Goal: Transaction & Acquisition: Obtain resource

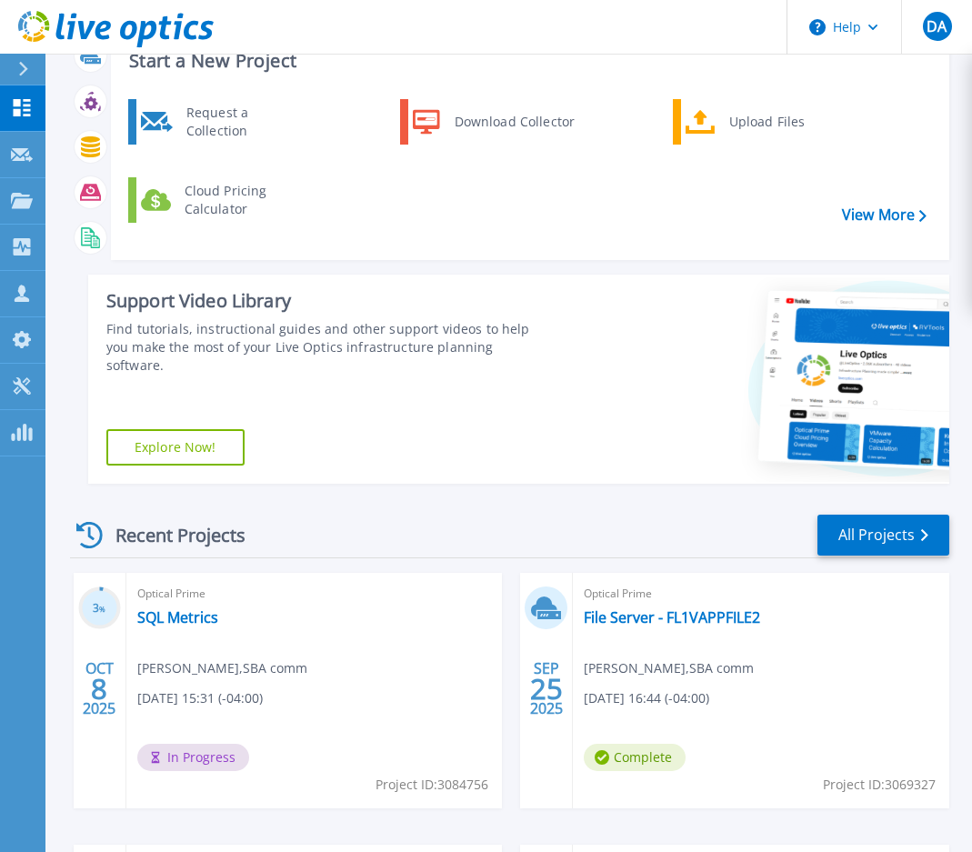
scroll to position [273, 0]
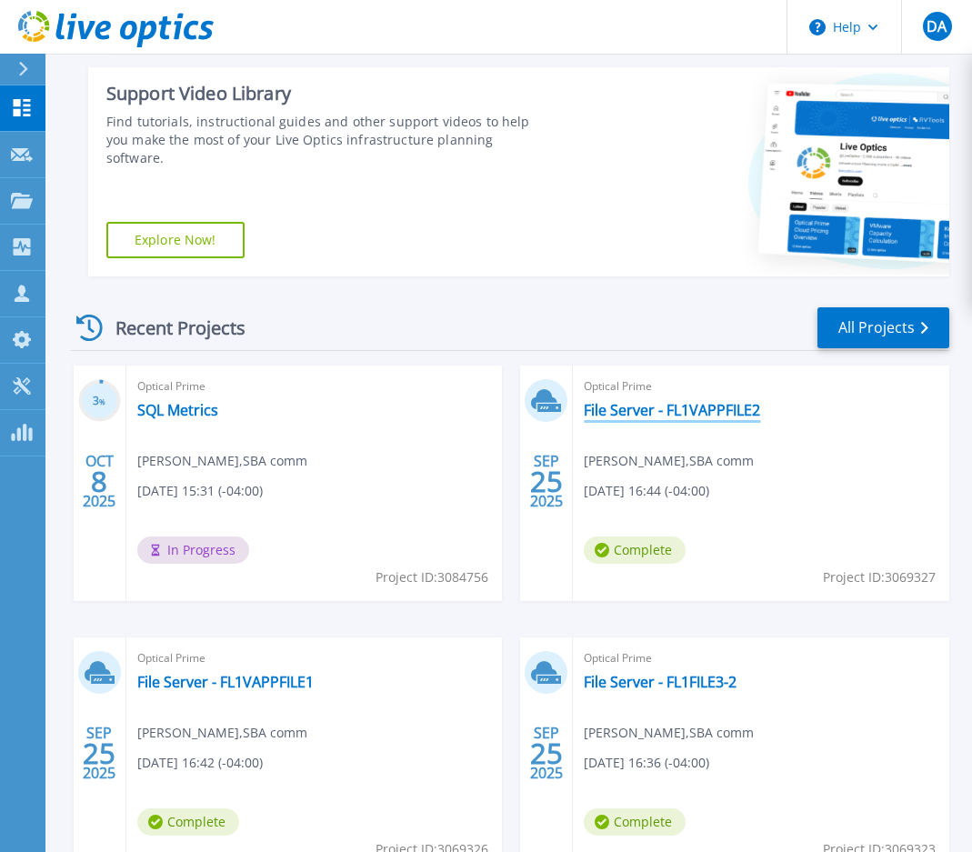
click at [662, 407] on link "File Server - FL1VAPPFILE2" at bounding box center [672, 410] width 176 height 18
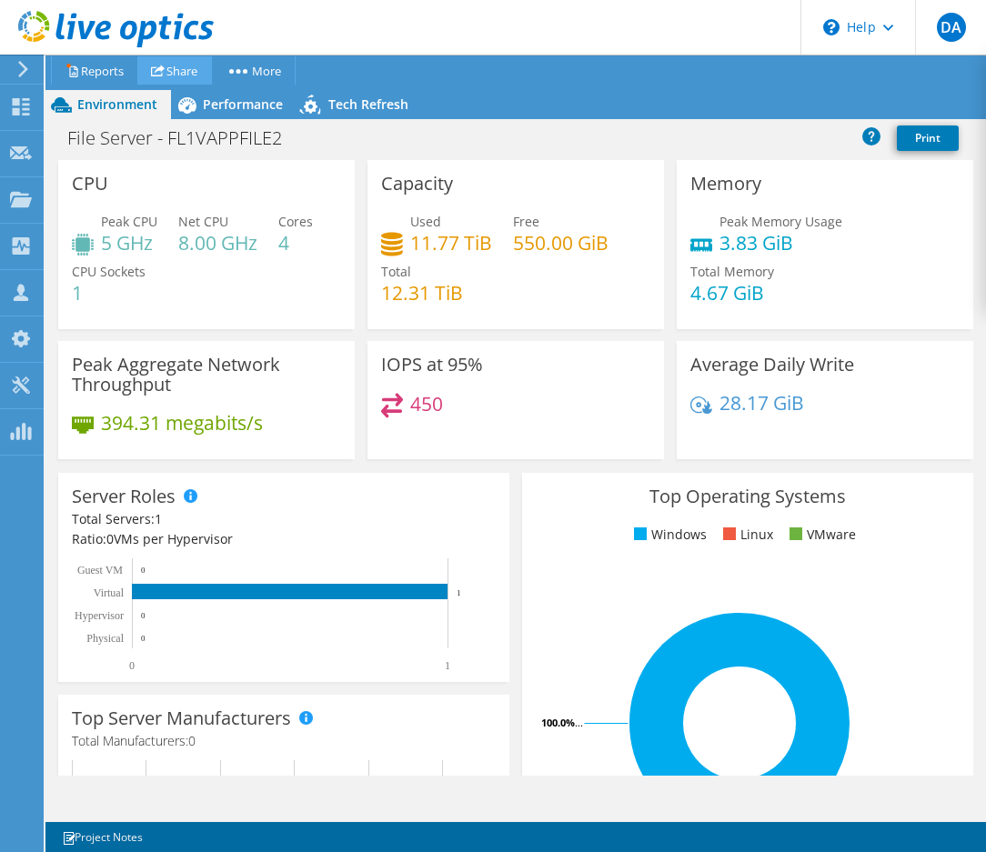
click at [178, 73] on link "Share" at bounding box center [174, 70] width 75 height 28
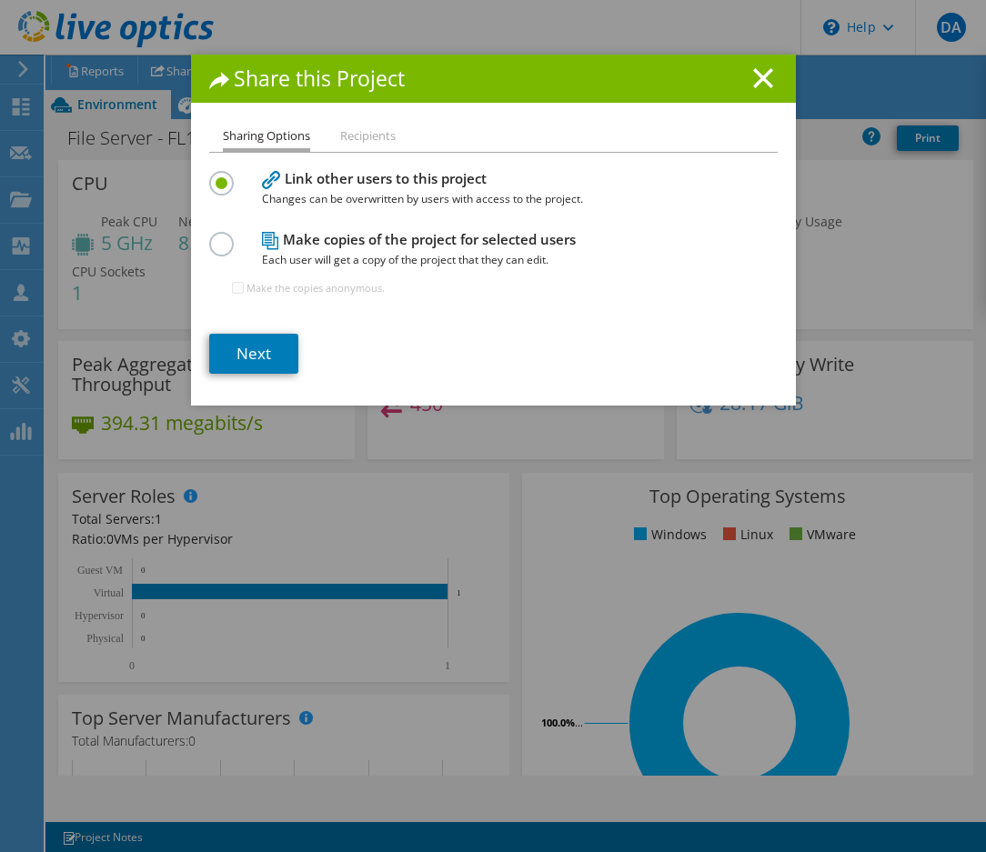
click at [294, 246] on h4 "Make copies of the project for selected users Each user will get a copy of the …" at bounding box center [489, 249] width 455 height 41
click at [249, 243] on div "Make copies of the project for selected users Each user will get a copy of the …" at bounding box center [493, 271] width 568 height 88
click at [326, 139] on ul "Sharing Options Recipients" at bounding box center [493, 138] width 568 height 26
click at [340, 142] on li "Recipients" at bounding box center [367, 136] width 55 height 23
drag, startPoint x: 737, startPoint y: 82, endPoint x: 747, endPoint y: 82, distance: 10.9
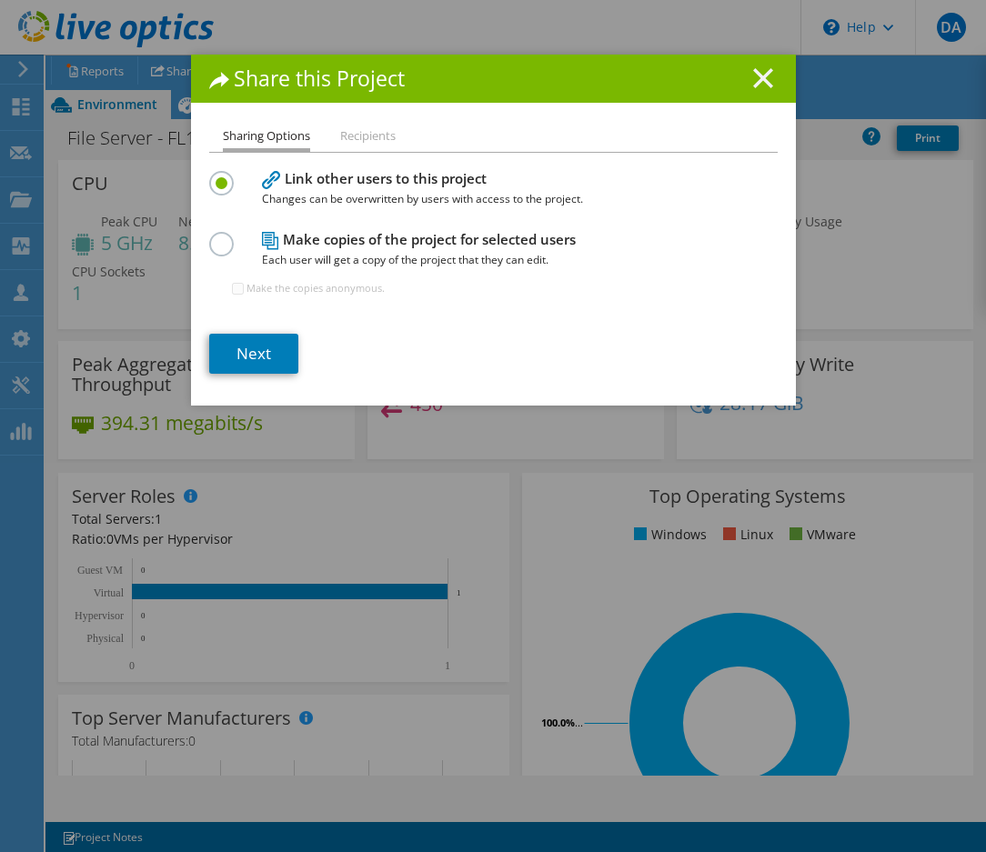
click at [745, 82] on h1 "Share this Project" at bounding box center [493, 78] width 568 height 21
click at [756, 82] on icon at bounding box center [763, 78] width 20 height 20
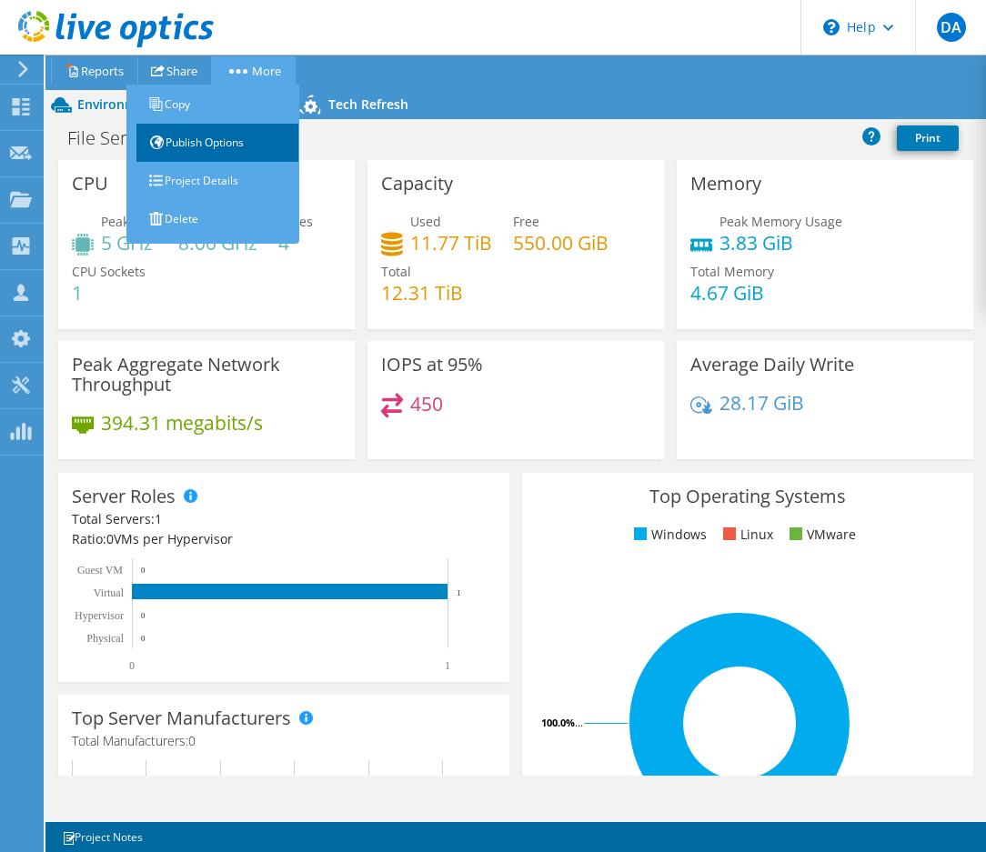
click at [217, 145] on link "Publish Options" at bounding box center [217, 143] width 164 height 38
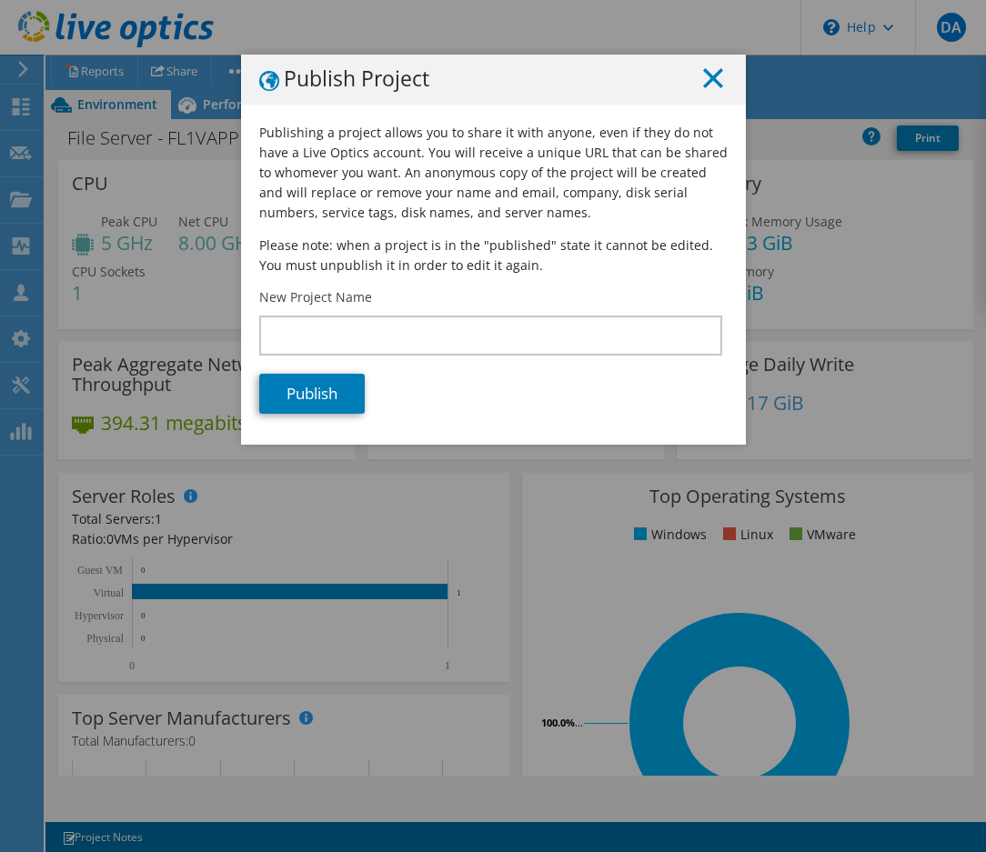
click at [703, 77] on icon at bounding box center [713, 78] width 20 height 20
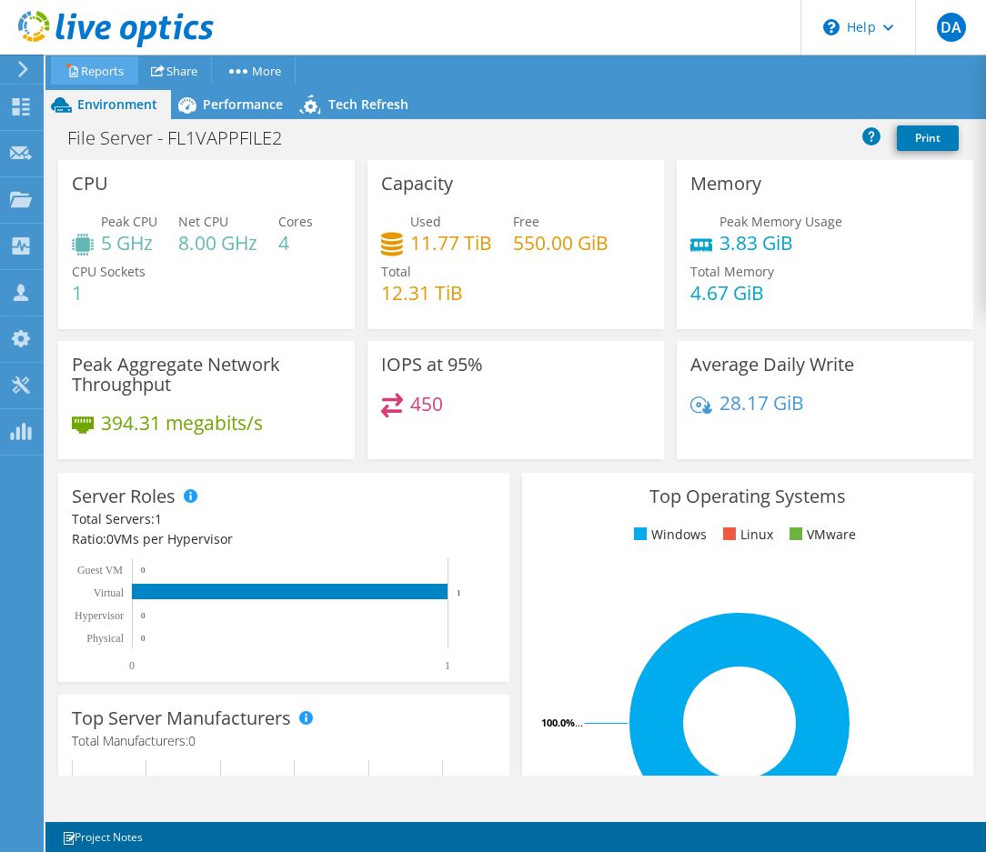
click at [90, 67] on link "Reports" at bounding box center [94, 70] width 87 height 28
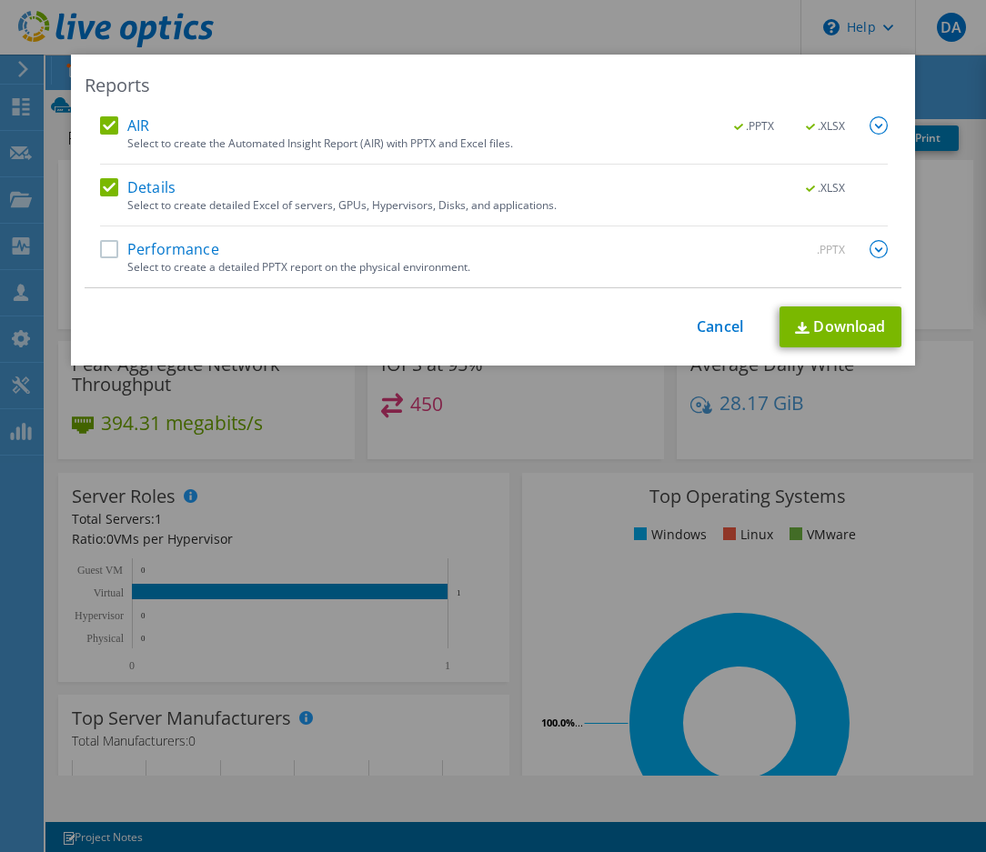
click at [161, 255] on label "Performance" at bounding box center [159, 249] width 119 height 18
click at [0, 0] on input "Performance" at bounding box center [0, 0] width 0 height 0
click at [851, 321] on link "Download" at bounding box center [840, 326] width 122 height 41
click at [917, 269] on div "Reports AIR .PPTX .XLSX Select to create the Automated Insight Report (AIR) wit…" at bounding box center [493, 426] width 986 height 743
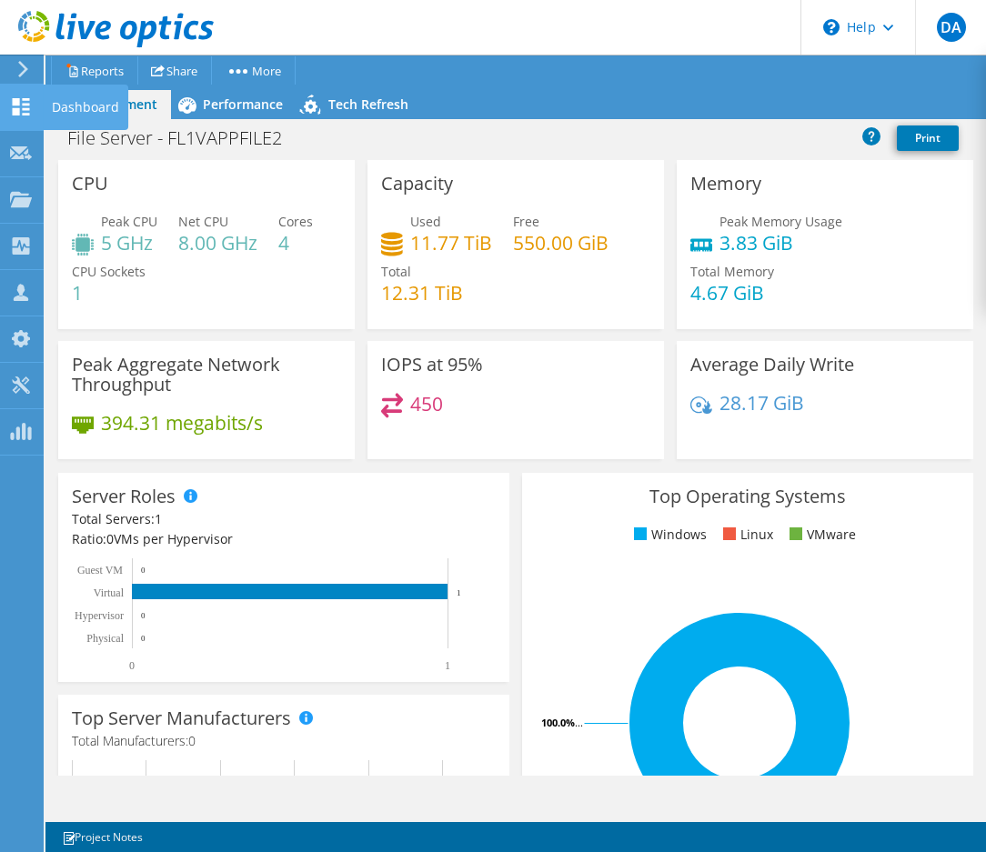
click at [25, 109] on use at bounding box center [21, 106] width 17 height 17
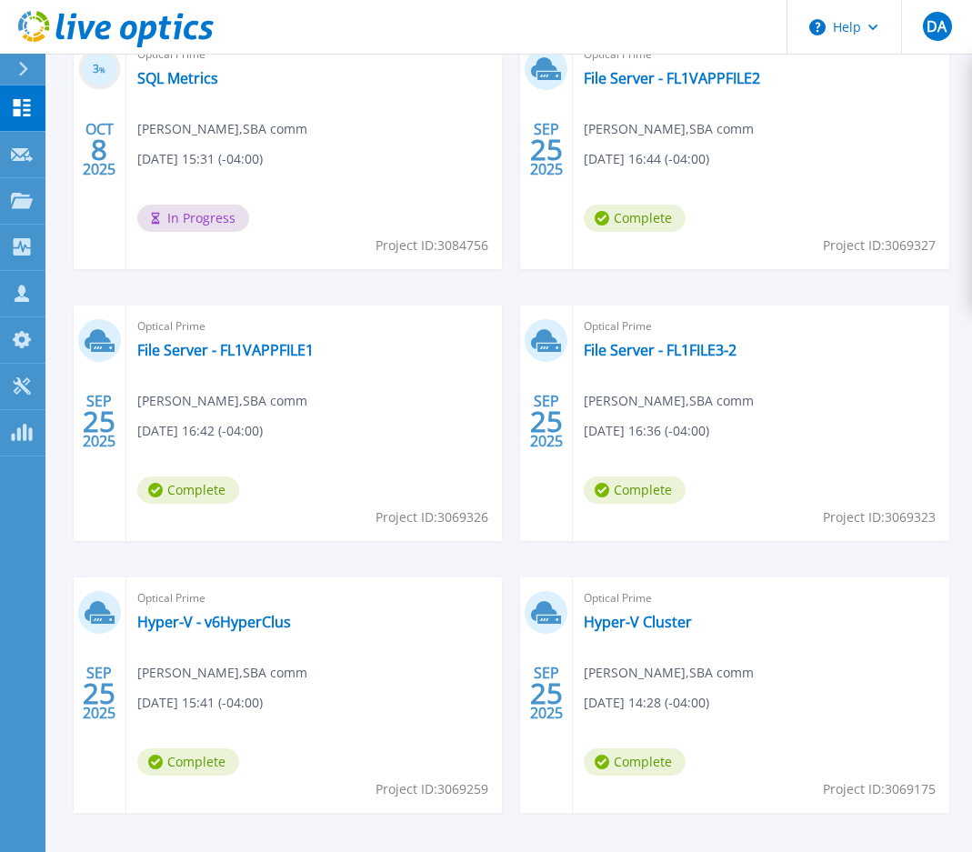
scroll to position [637, 0]
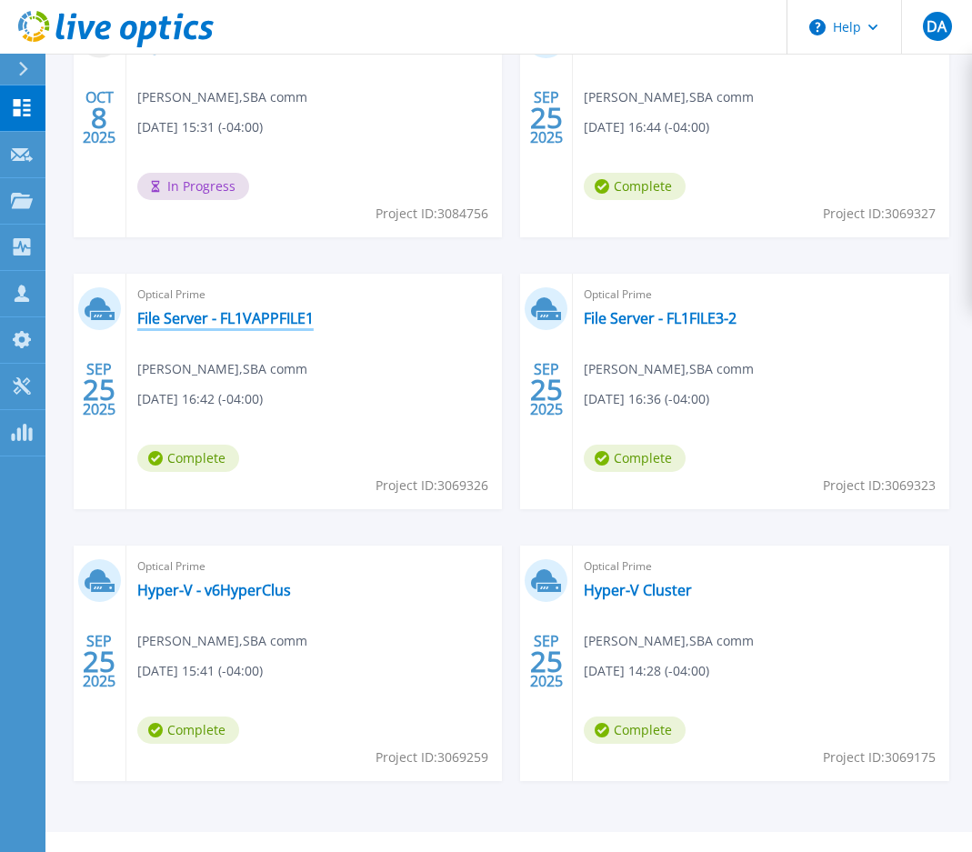
click at [175, 316] on link "File Server - FL1VAPPFILE1" at bounding box center [225, 318] width 176 height 18
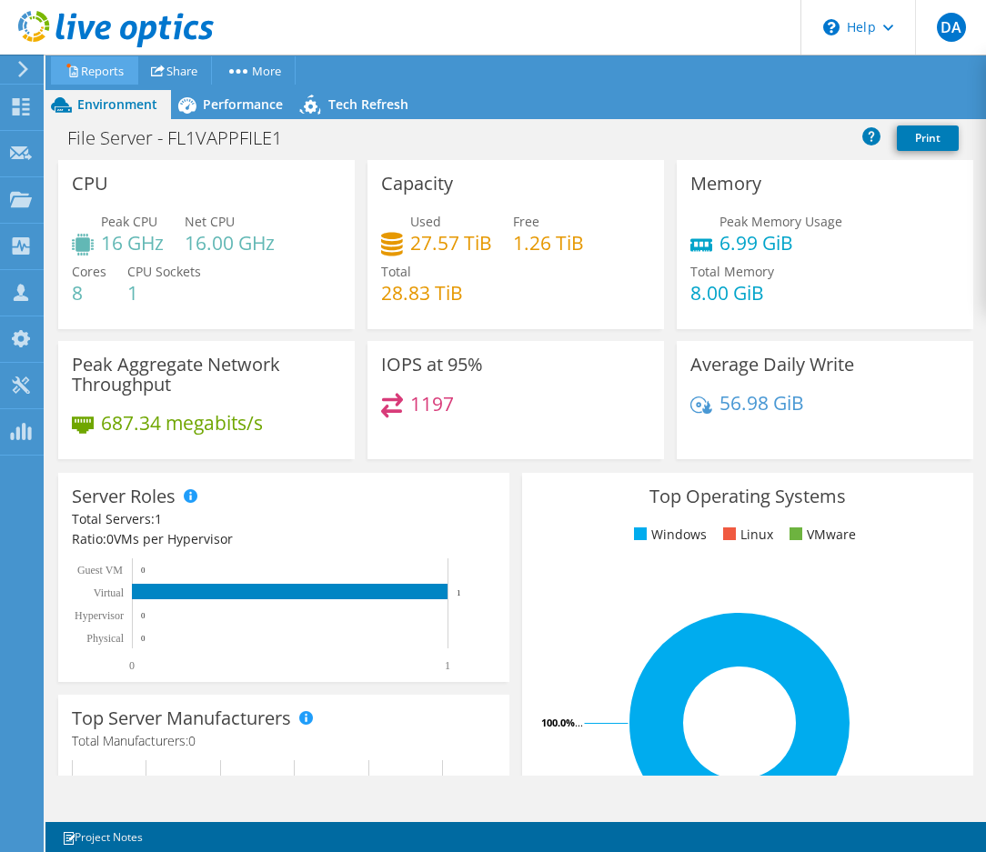
click at [95, 65] on link "Reports" at bounding box center [94, 70] width 87 height 28
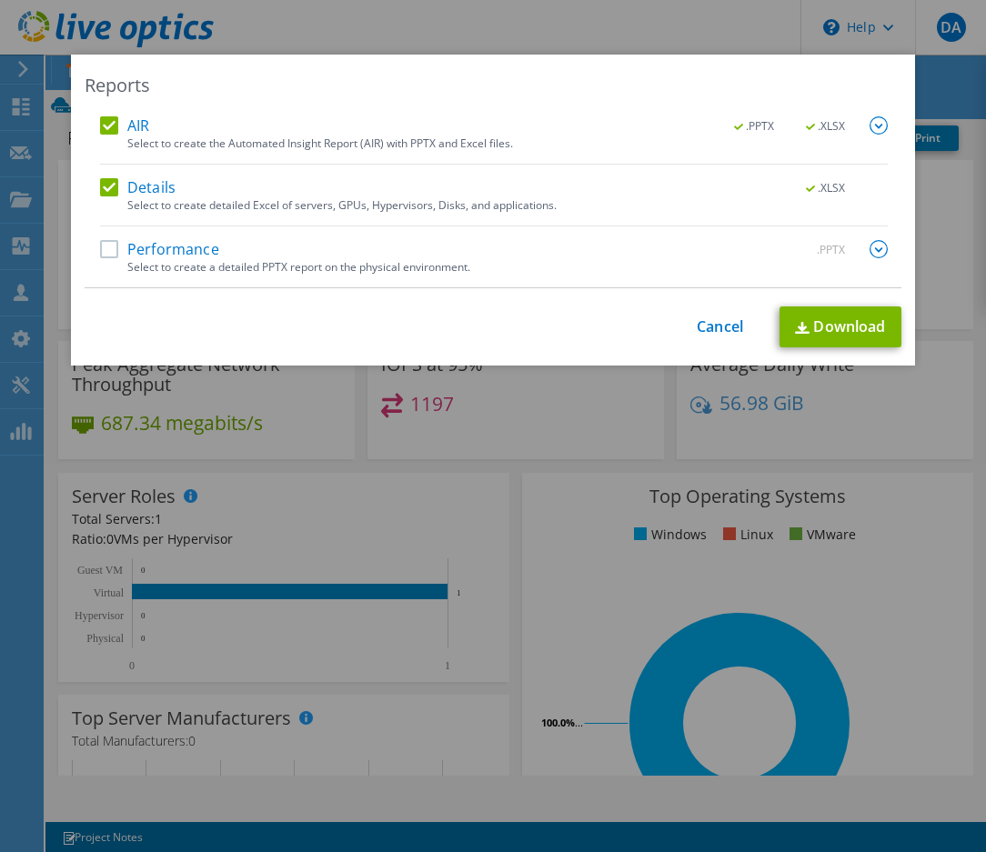
click at [149, 246] on label "Performance" at bounding box center [159, 249] width 119 height 18
click at [0, 0] on input "Performance" at bounding box center [0, 0] width 0 height 0
click at [842, 323] on link "Download" at bounding box center [840, 326] width 122 height 41
click at [668, 408] on div "Reports AIR .PPTX .XLSX Select to create the Automated Insight Report (AIR) wit…" at bounding box center [493, 426] width 986 height 743
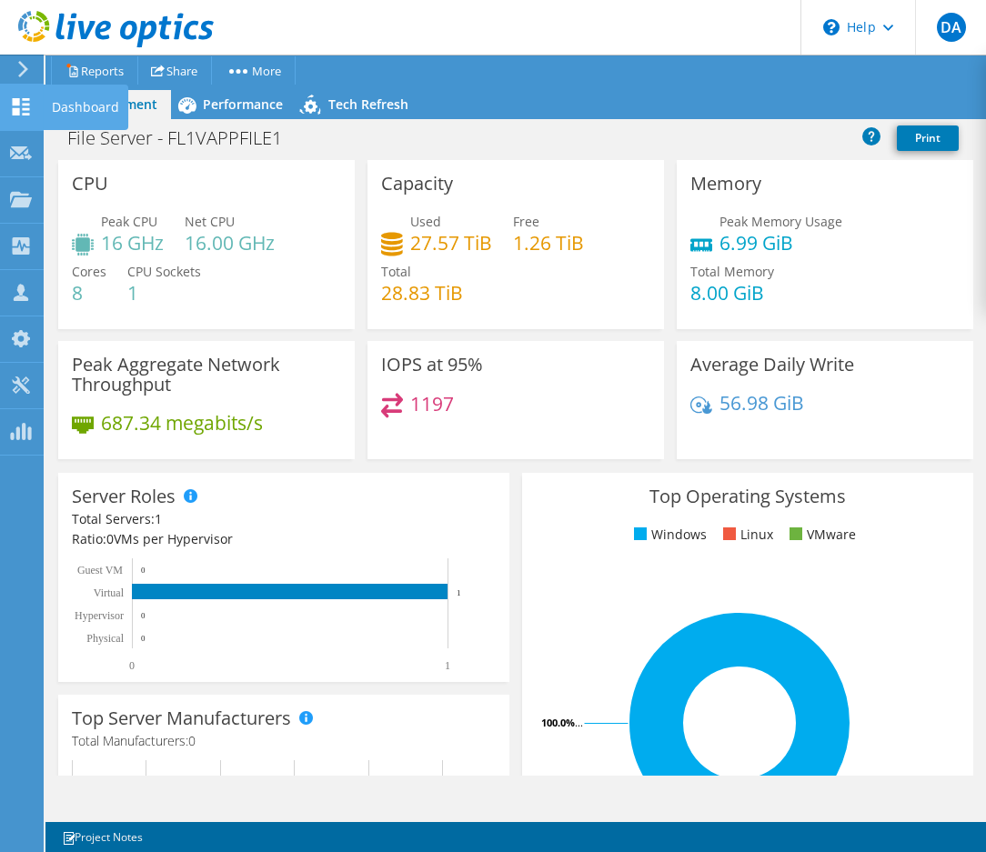
click at [29, 98] on use at bounding box center [21, 106] width 17 height 17
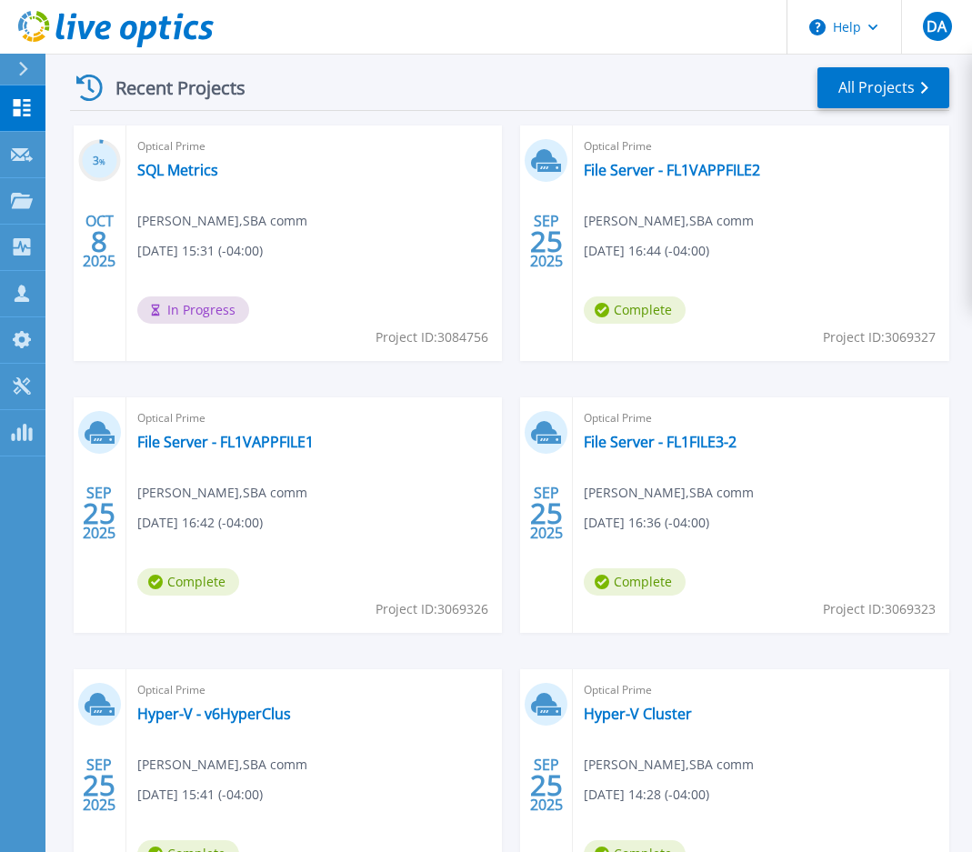
scroll to position [546, 0]
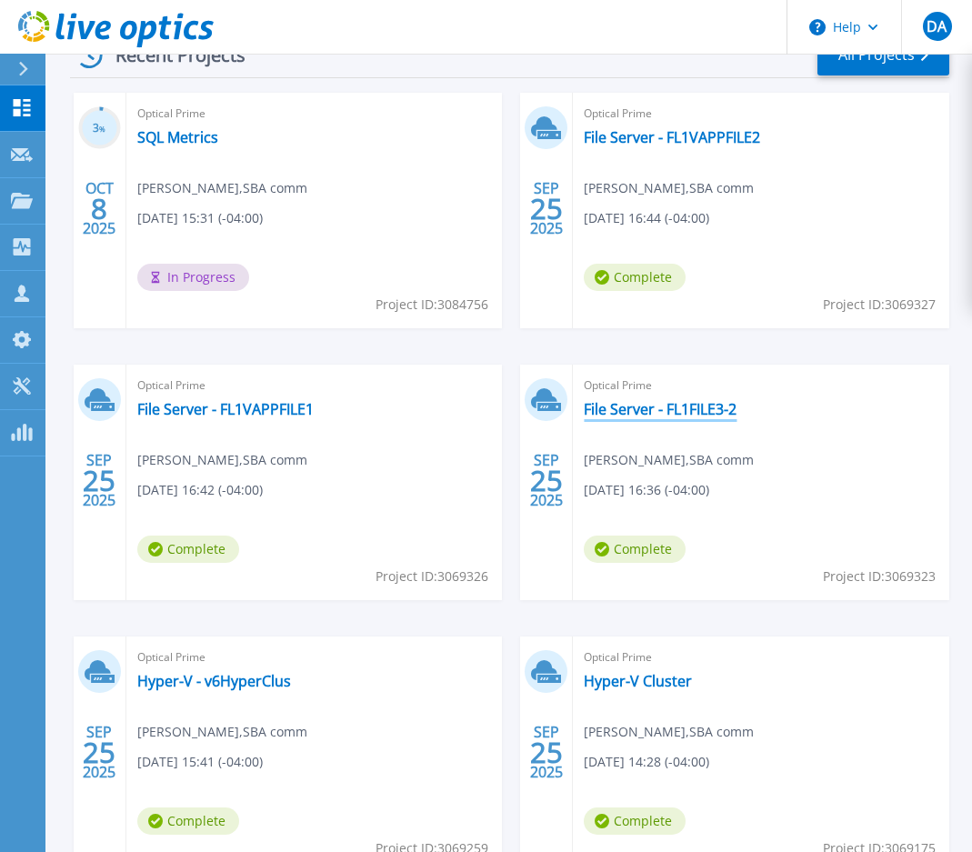
click at [660, 414] on link "File Server - FL1FILE3-2" at bounding box center [660, 409] width 153 height 18
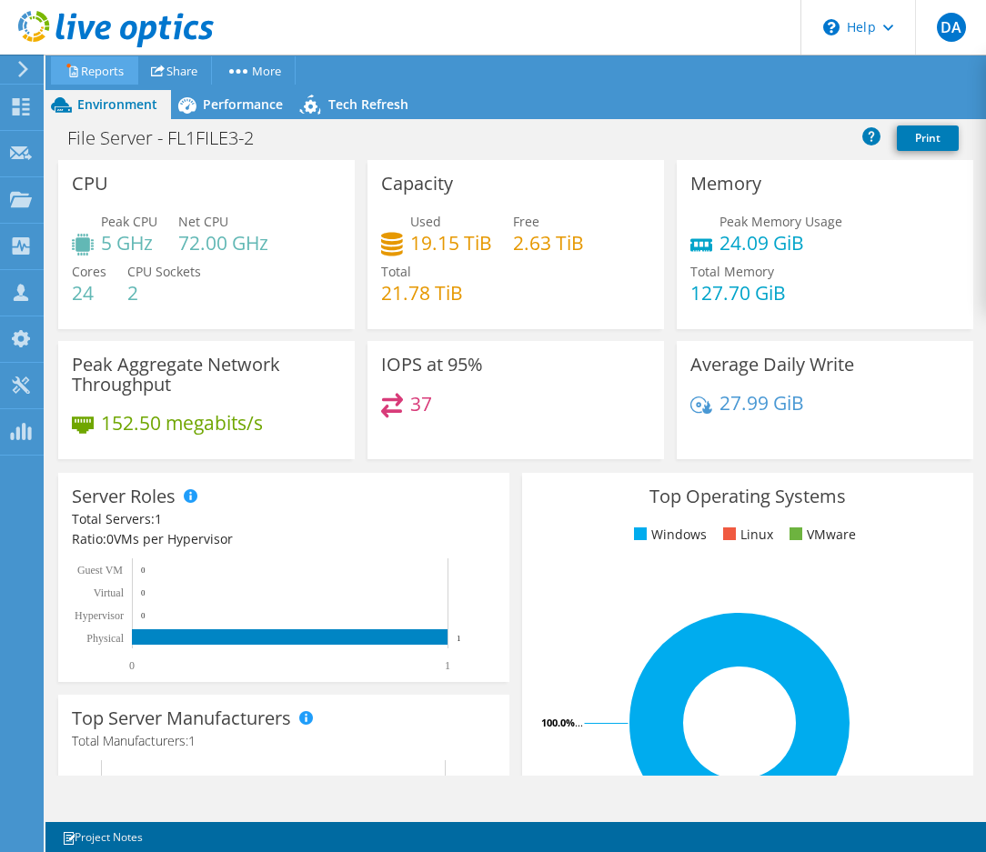
click at [108, 72] on link "Reports" at bounding box center [94, 70] width 87 height 28
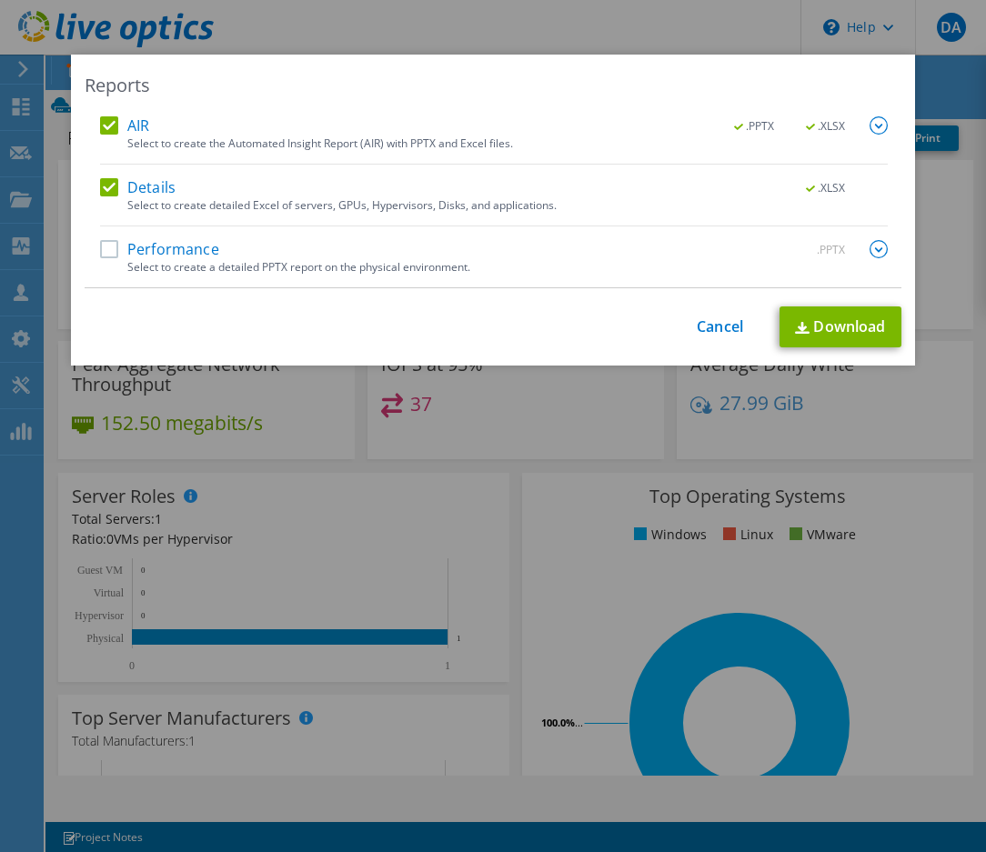
click at [150, 240] on label "Performance" at bounding box center [159, 249] width 119 height 18
click at [0, 0] on input "Performance" at bounding box center [0, 0] width 0 height 0
click at [826, 322] on link "Download" at bounding box center [840, 326] width 122 height 41
click at [491, 443] on div "Reports AIR .PPTX .XLSX Select to create the Automated Insight Report (AIR) wit…" at bounding box center [493, 426] width 986 height 743
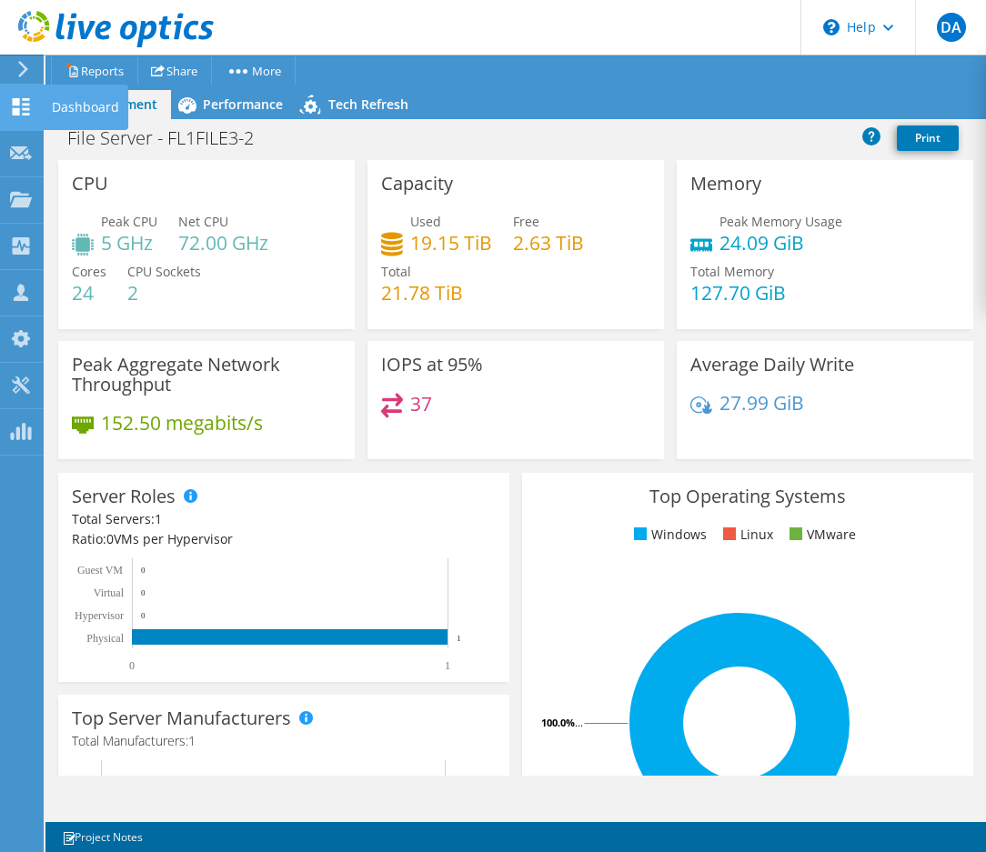
click at [27, 100] on use at bounding box center [21, 106] width 17 height 17
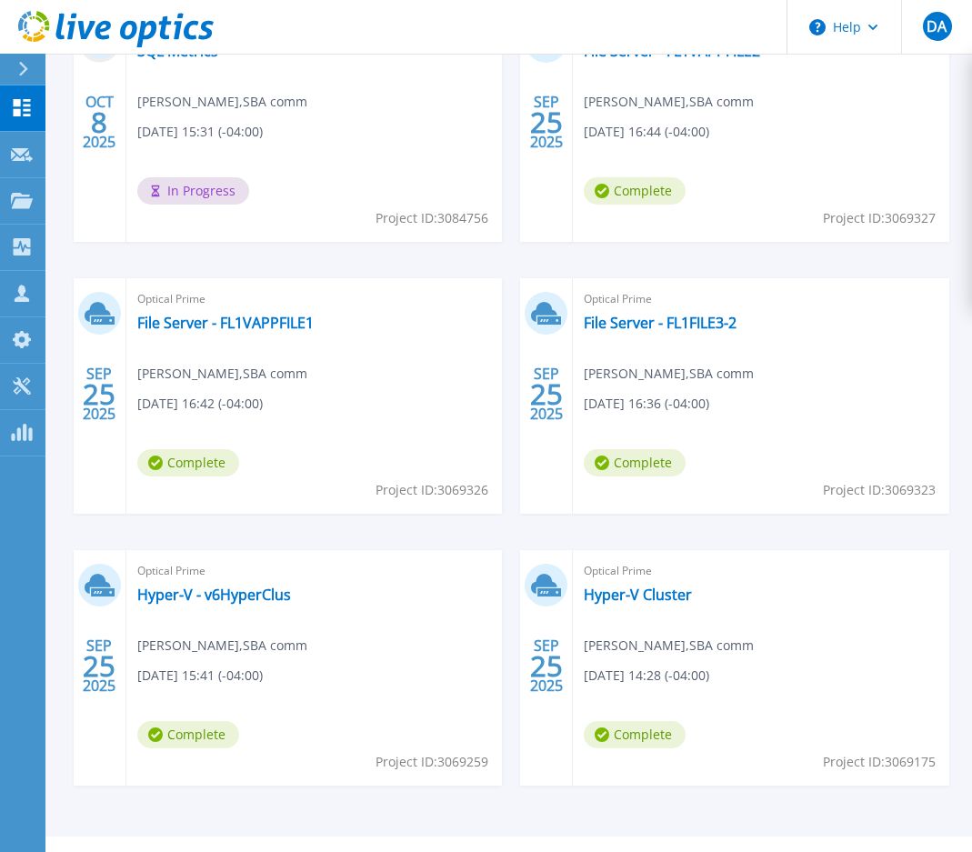
scroll to position [671, 0]
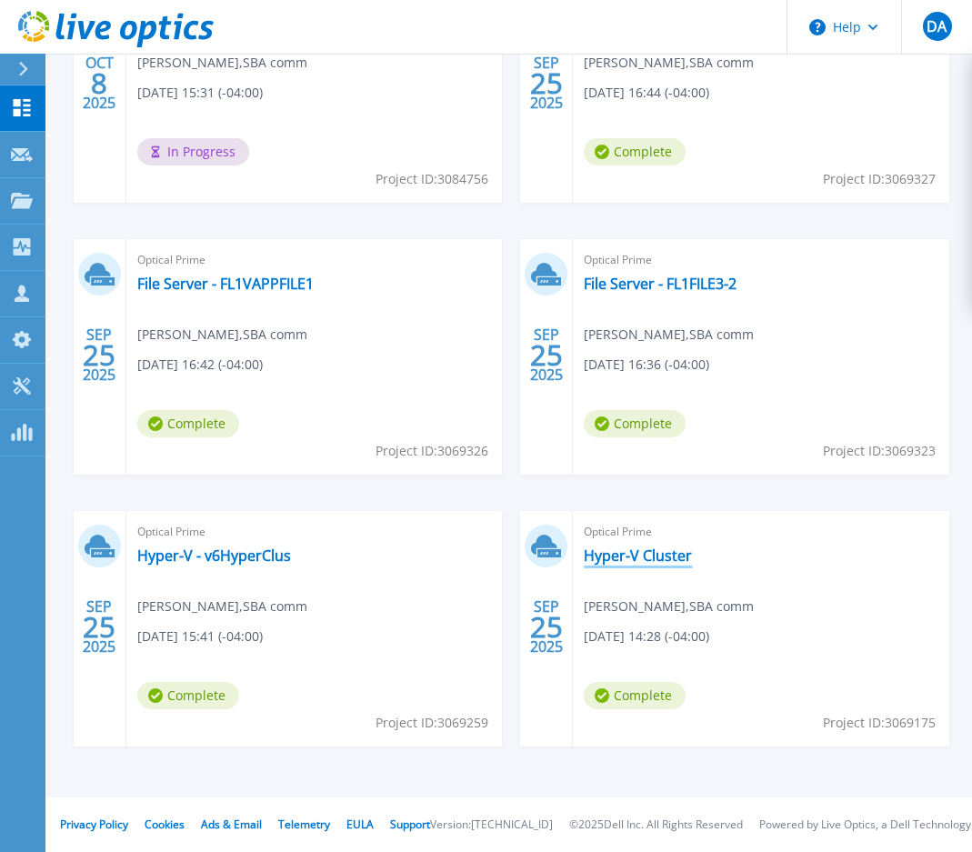
click at [645, 555] on link "Hyper-V Cluster" at bounding box center [638, 555] width 108 height 18
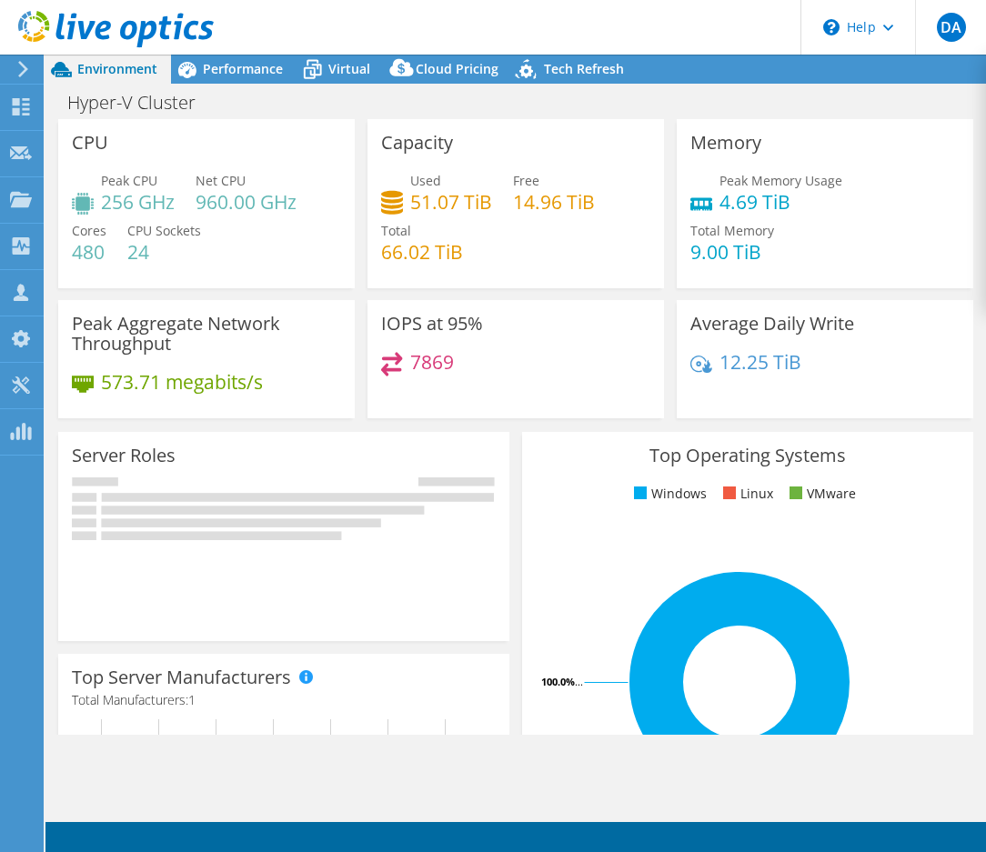
select select "USD"
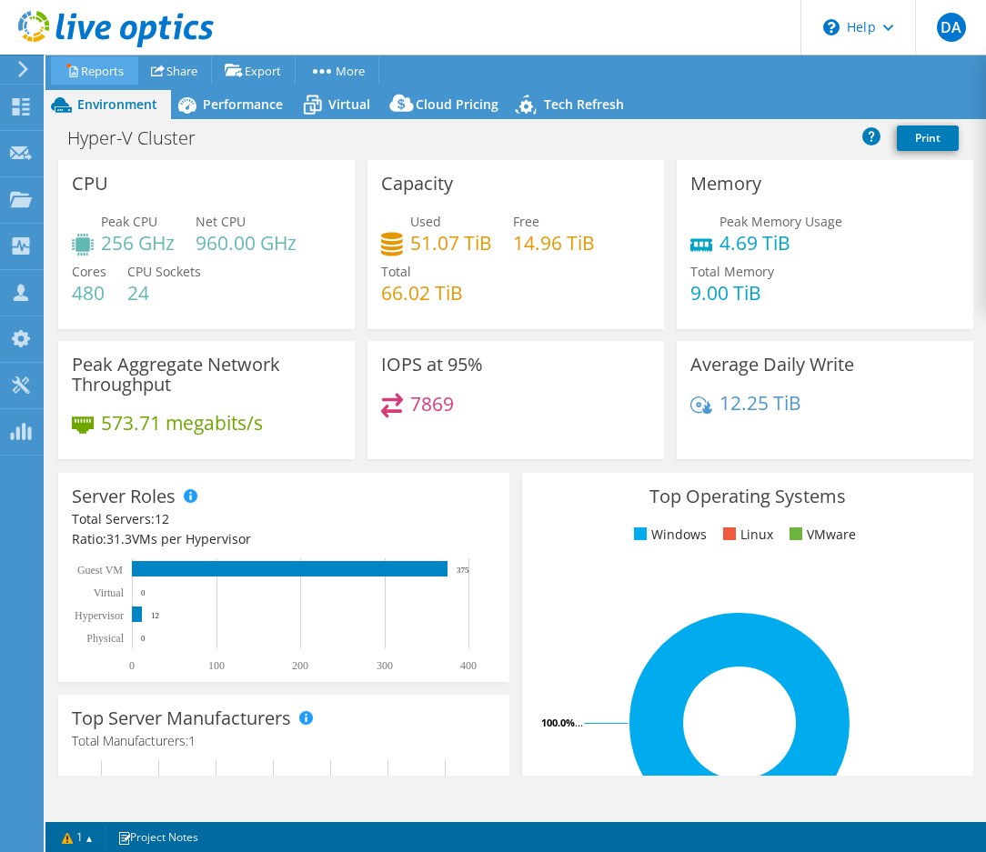
click at [103, 69] on link "Reports" at bounding box center [94, 70] width 87 height 28
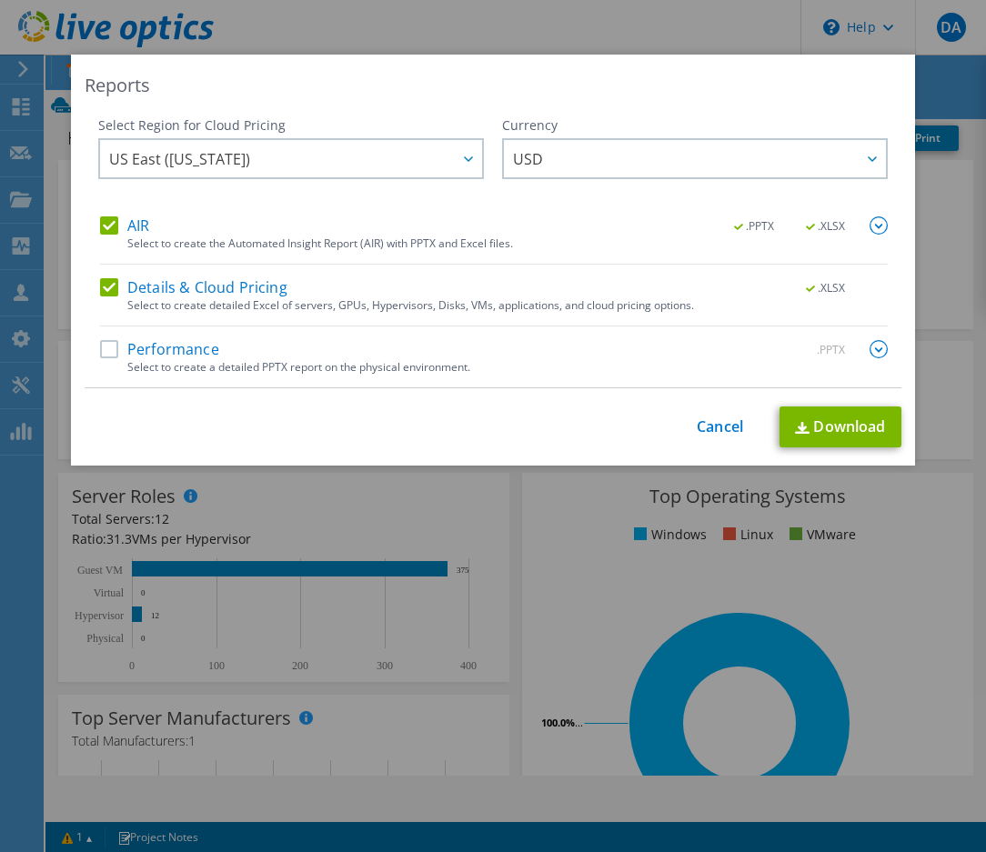
click at [142, 347] on label "Performance" at bounding box center [159, 349] width 119 height 18
click at [0, 0] on input "Performance" at bounding box center [0, 0] width 0 height 0
click at [822, 426] on link "Download" at bounding box center [840, 426] width 122 height 41
click at [930, 251] on div "Reports Select Region for Cloud Pricing Asia Pacific (Hong Kong) Asia Pacific (…" at bounding box center [493, 426] width 986 height 743
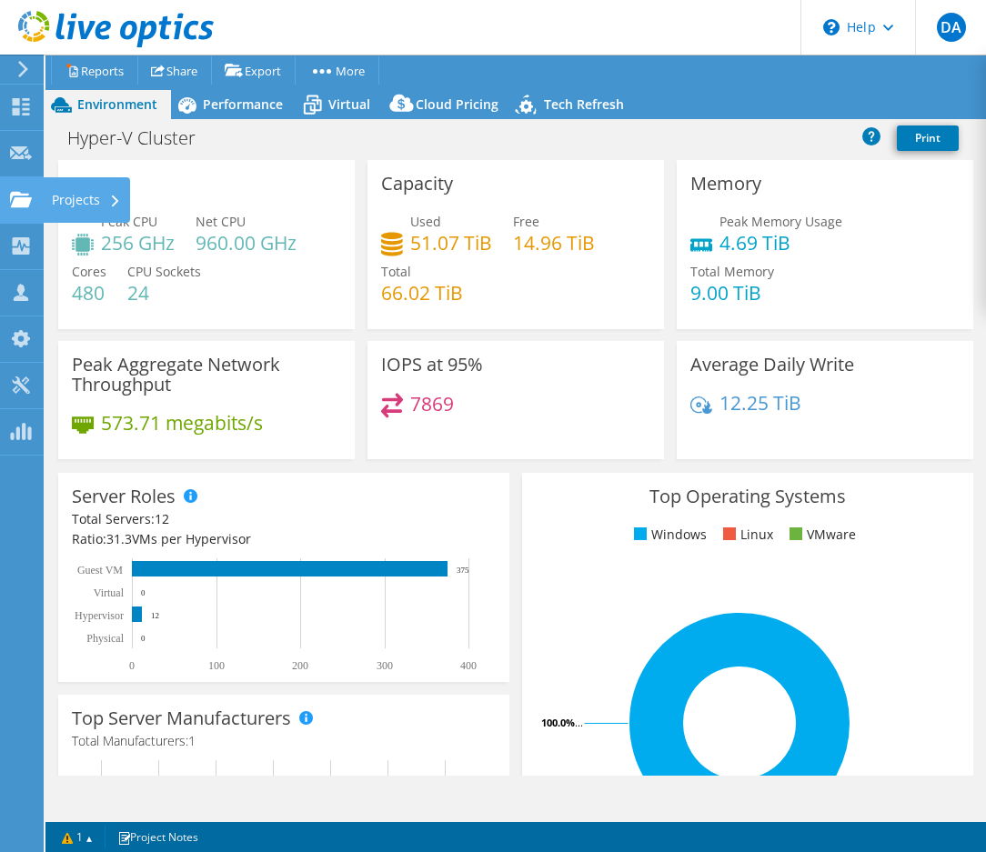
click at [15, 202] on use at bounding box center [21, 198] width 22 height 15
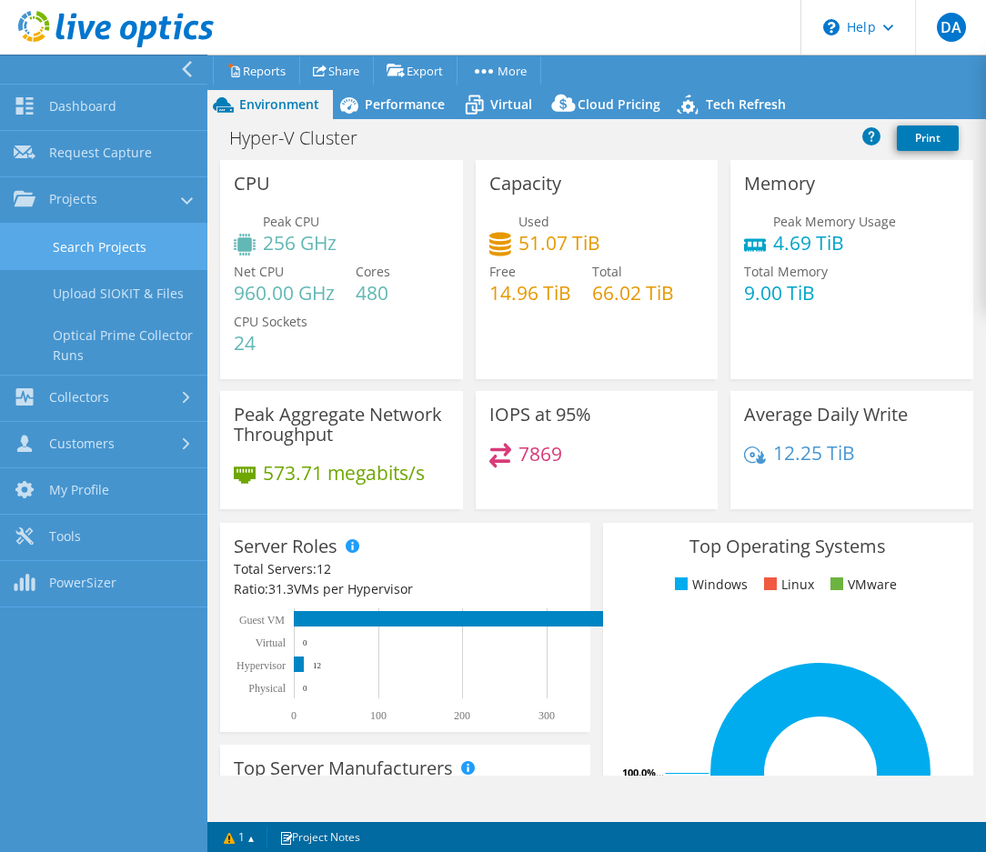
click at [105, 257] on link "Search Projects" at bounding box center [103, 247] width 207 height 46
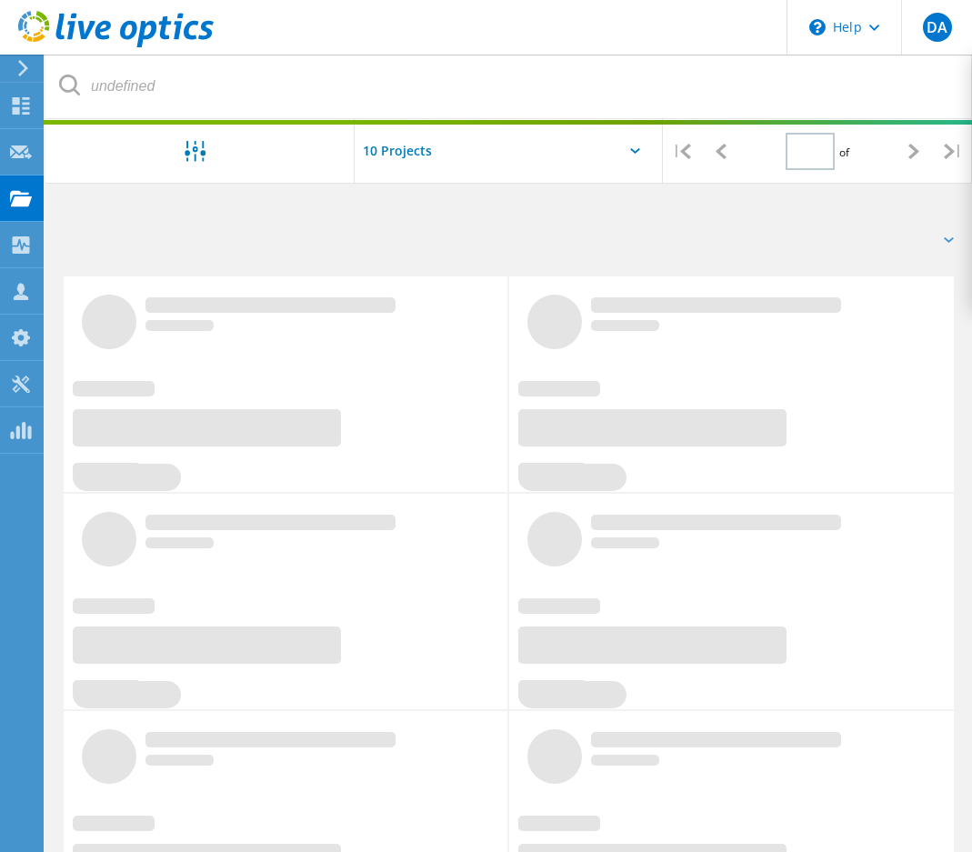
type input "1"
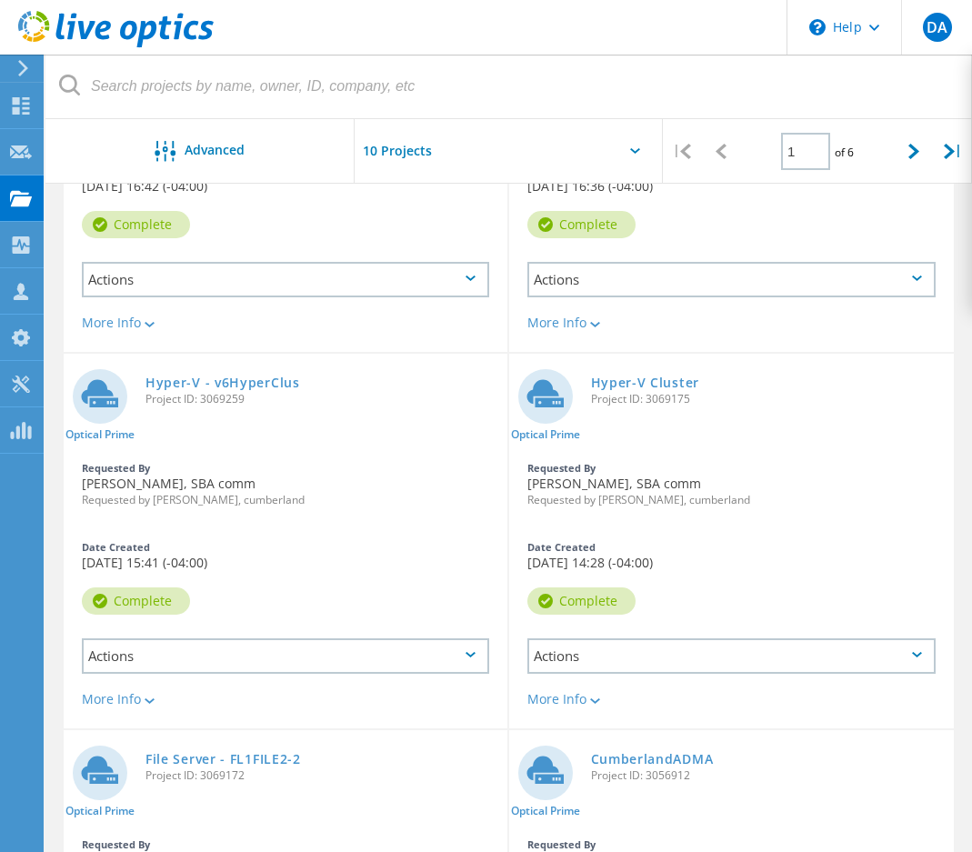
scroll to position [637, 0]
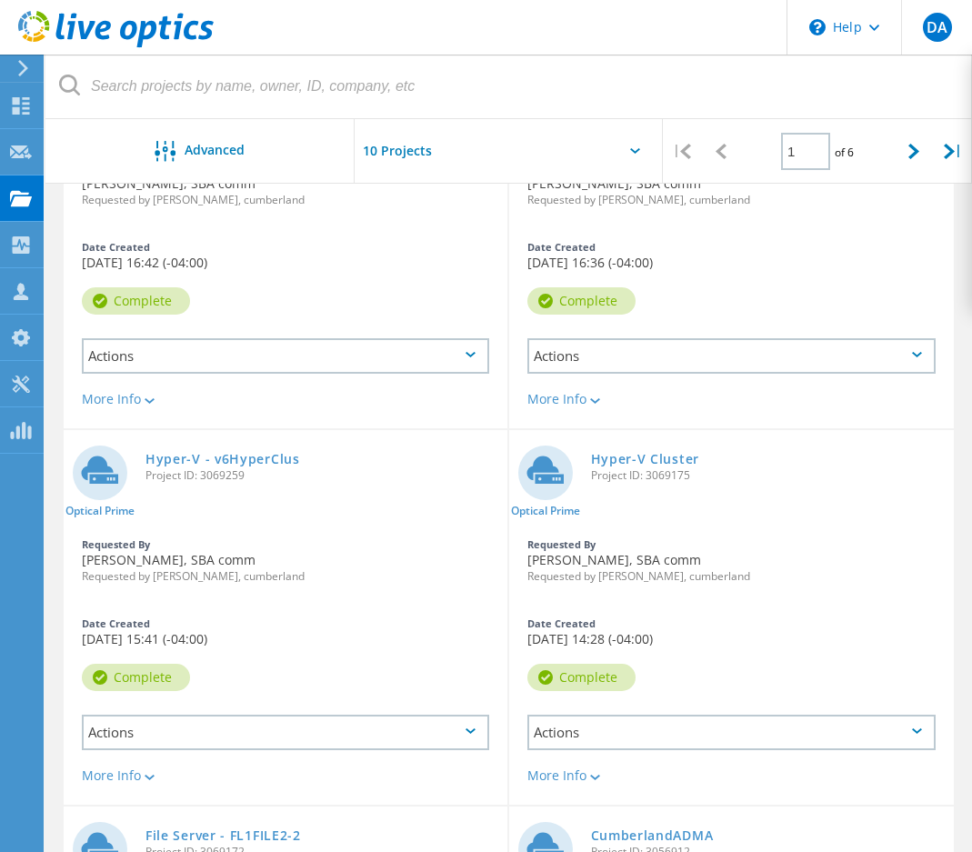
click at [279, 740] on div "Actions" at bounding box center [285, 732] width 407 height 35
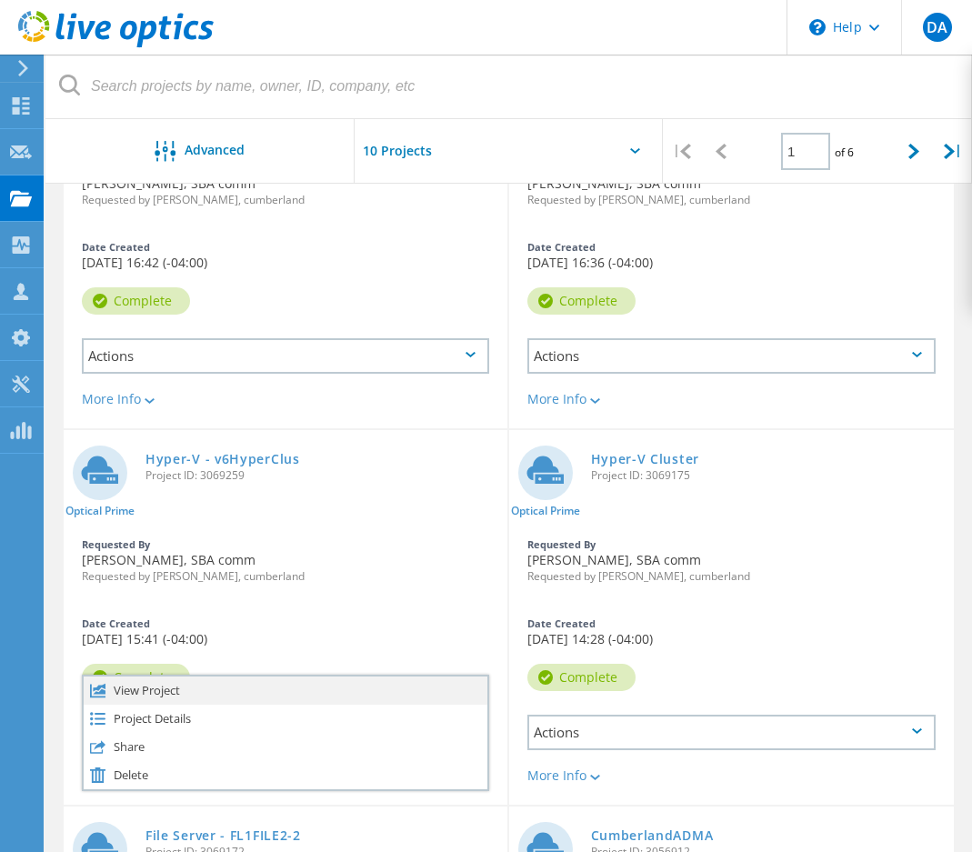
click at [286, 699] on div "View Project" at bounding box center [286, 691] width 404 height 28
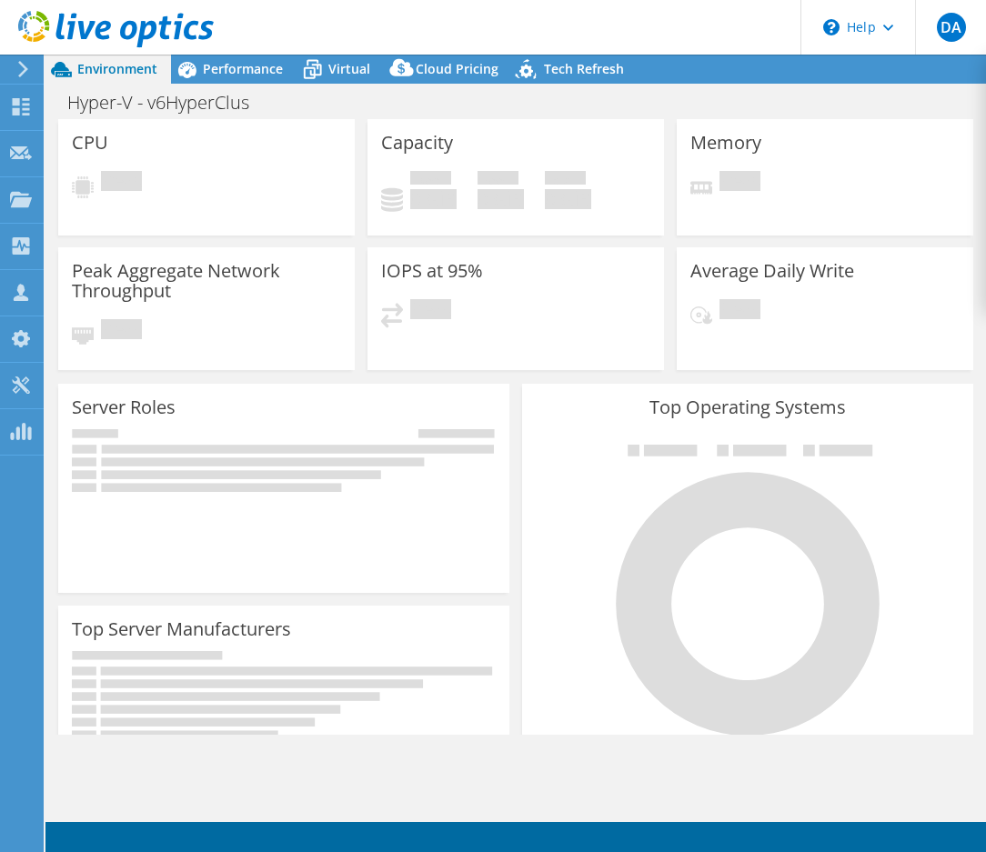
select select "USD"
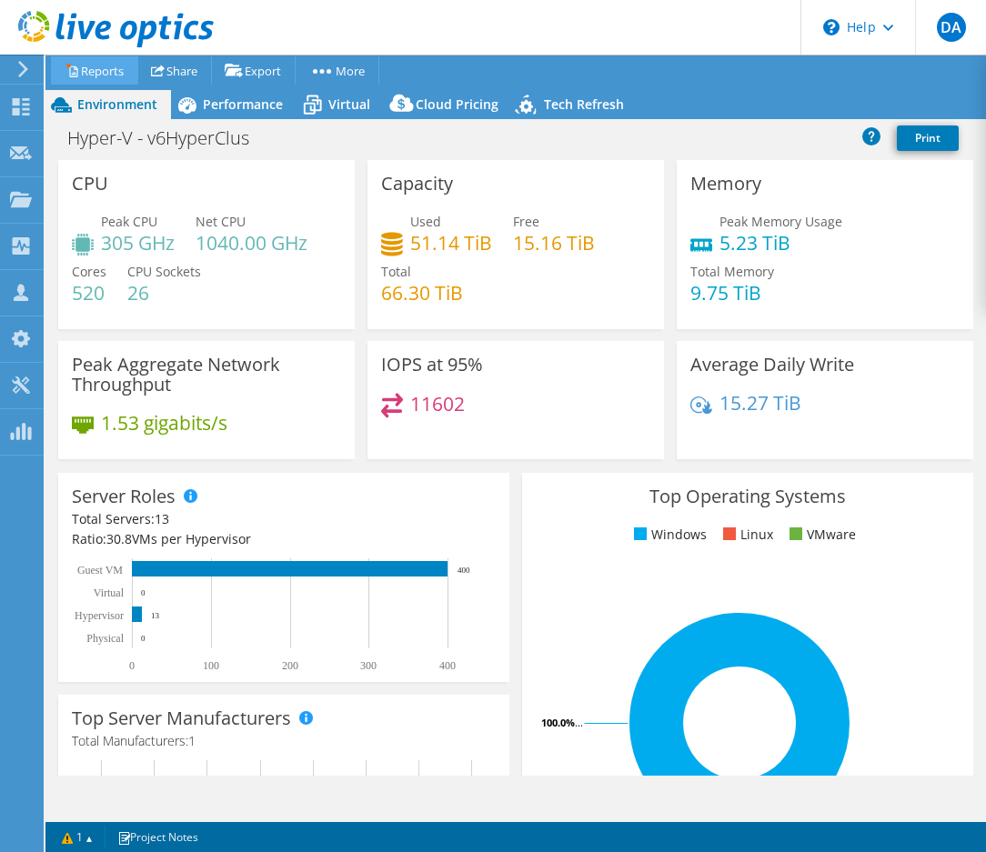
click at [118, 81] on link "Reports" at bounding box center [94, 70] width 87 height 28
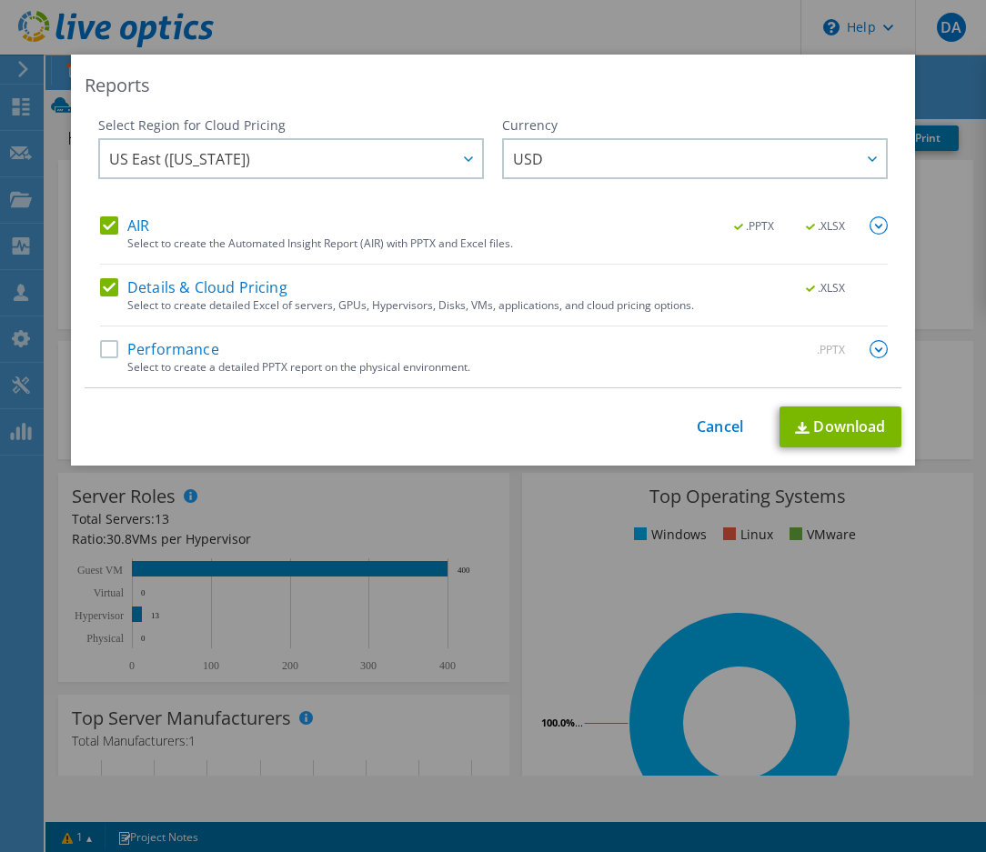
click at [195, 349] on label "Performance" at bounding box center [159, 349] width 119 height 18
click at [0, 0] on input "Performance" at bounding box center [0, 0] width 0 height 0
click at [833, 425] on link "Download" at bounding box center [840, 426] width 122 height 41
click at [958, 179] on div "Reports Select Region for Cloud Pricing Asia Pacific ([GEOGRAPHIC_DATA]) [GEOGR…" at bounding box center [493, 426] width 986 height 743
